Goal: Use online tool/utility: Utilize a website feature to perform a specific function

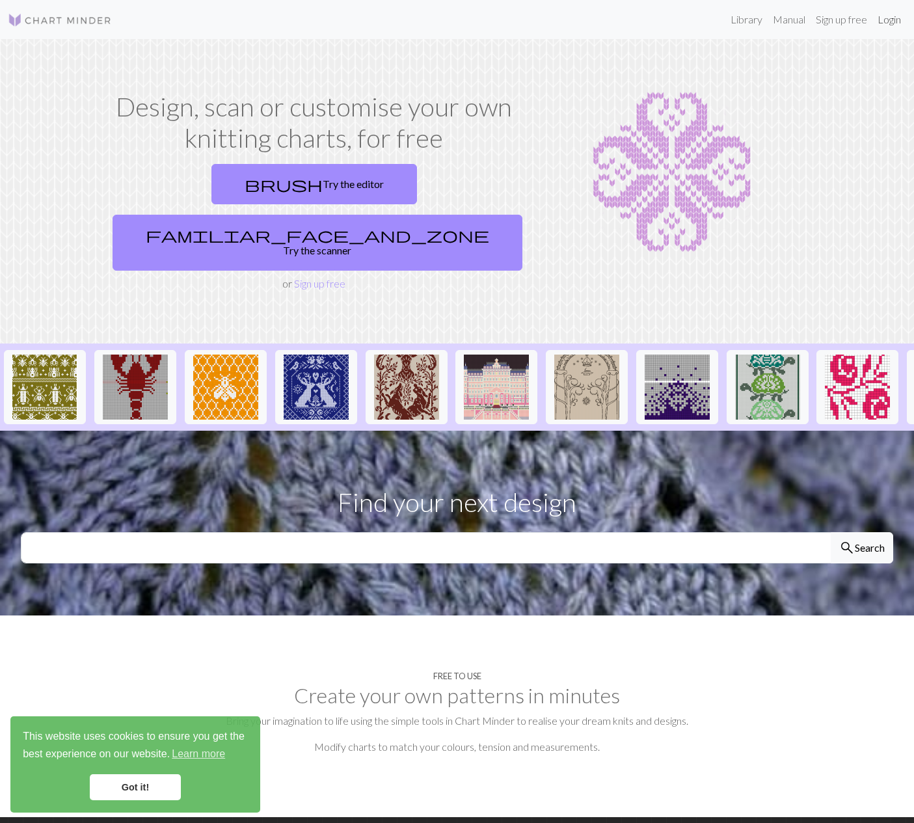
click at [884, 20] on link "Login" at bounding box center [889, 20] width 34 height 26
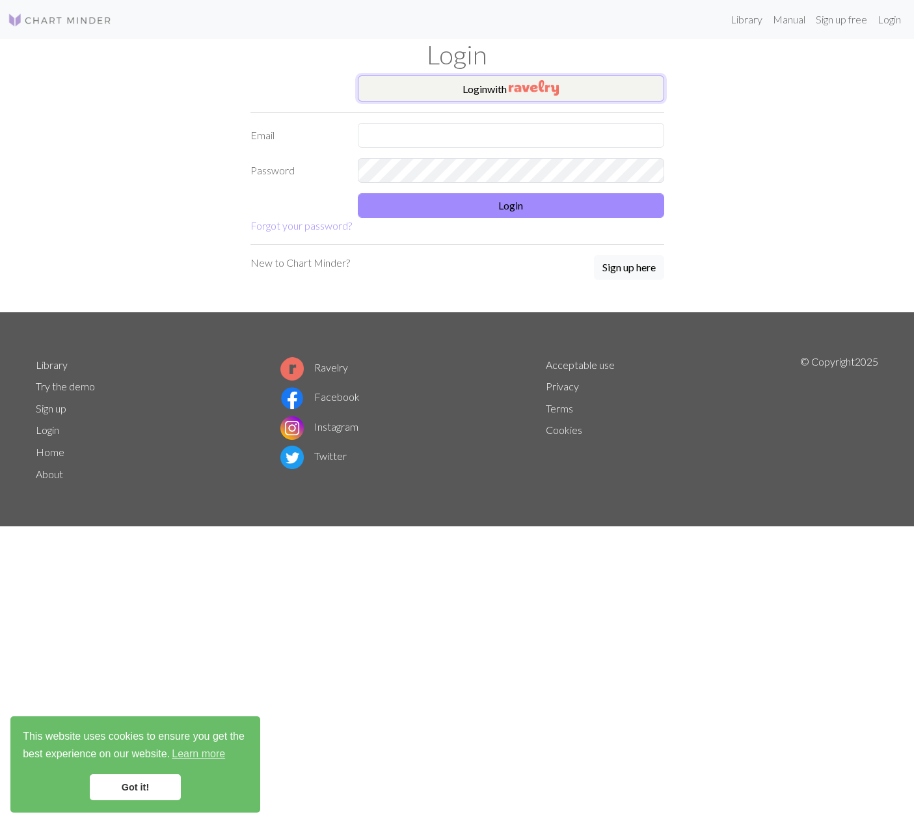
click at [509, 91] on button "Login with" at bounding box center [511, 88] width 306 height 26
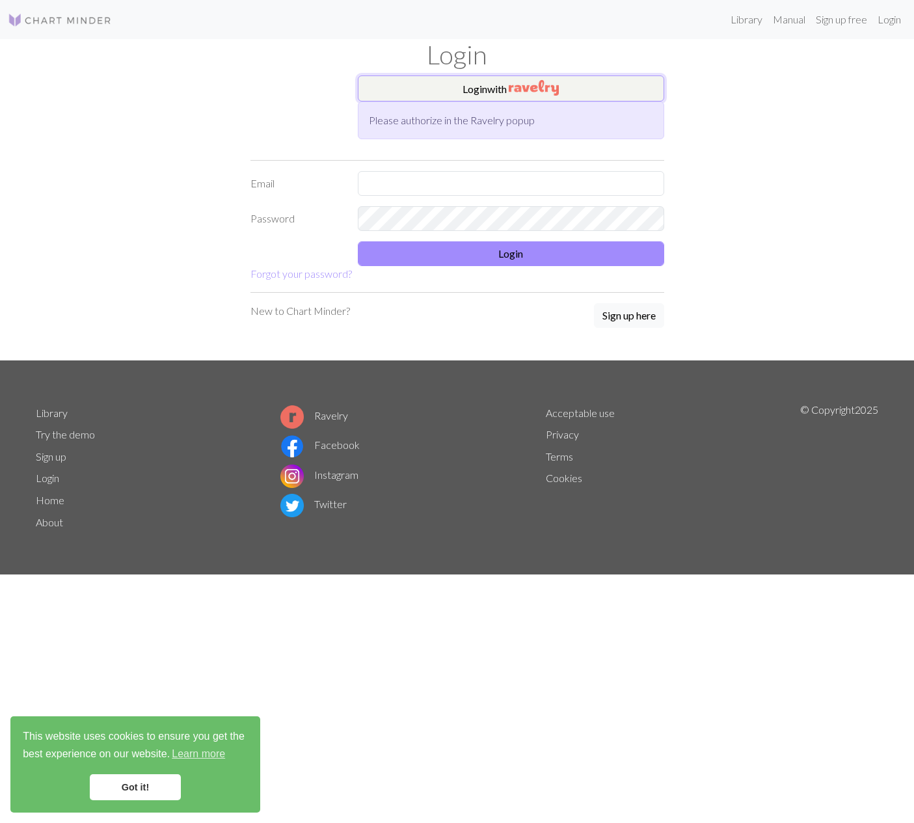
click at [477, 92] on button "Login with" at bounding box center [511, 88] width 306 height 26
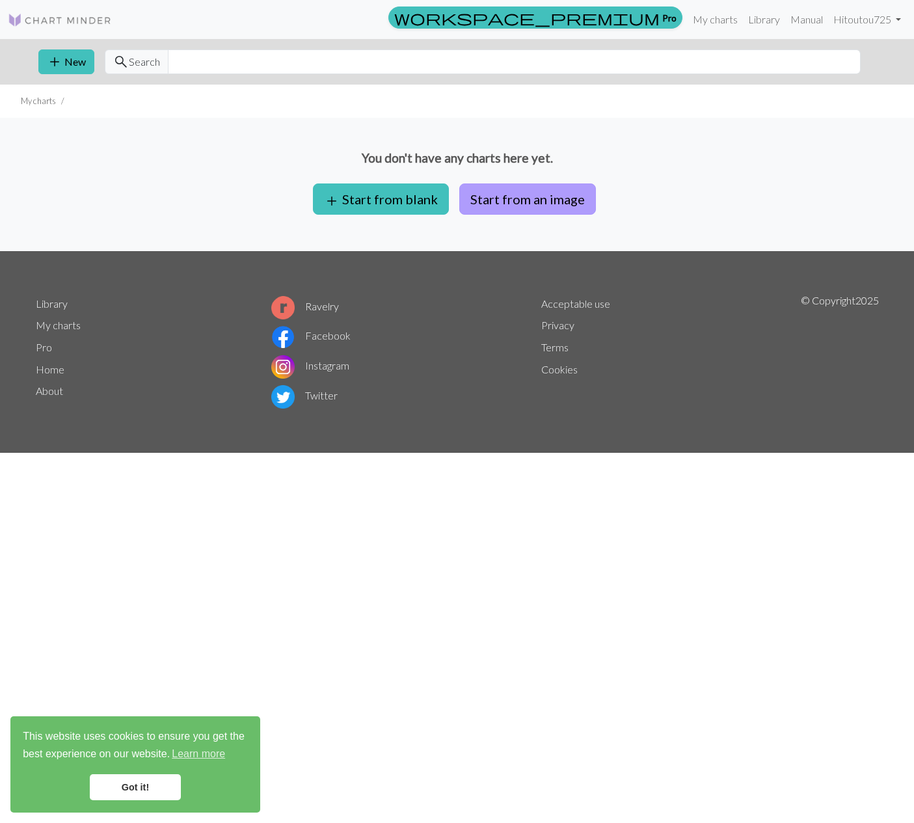
click at [537, 210] on button "Start from an image" at bounding box center [527, 198] width 137 height 31
